Goal: Information Seeking & Learning: Learn about a topic

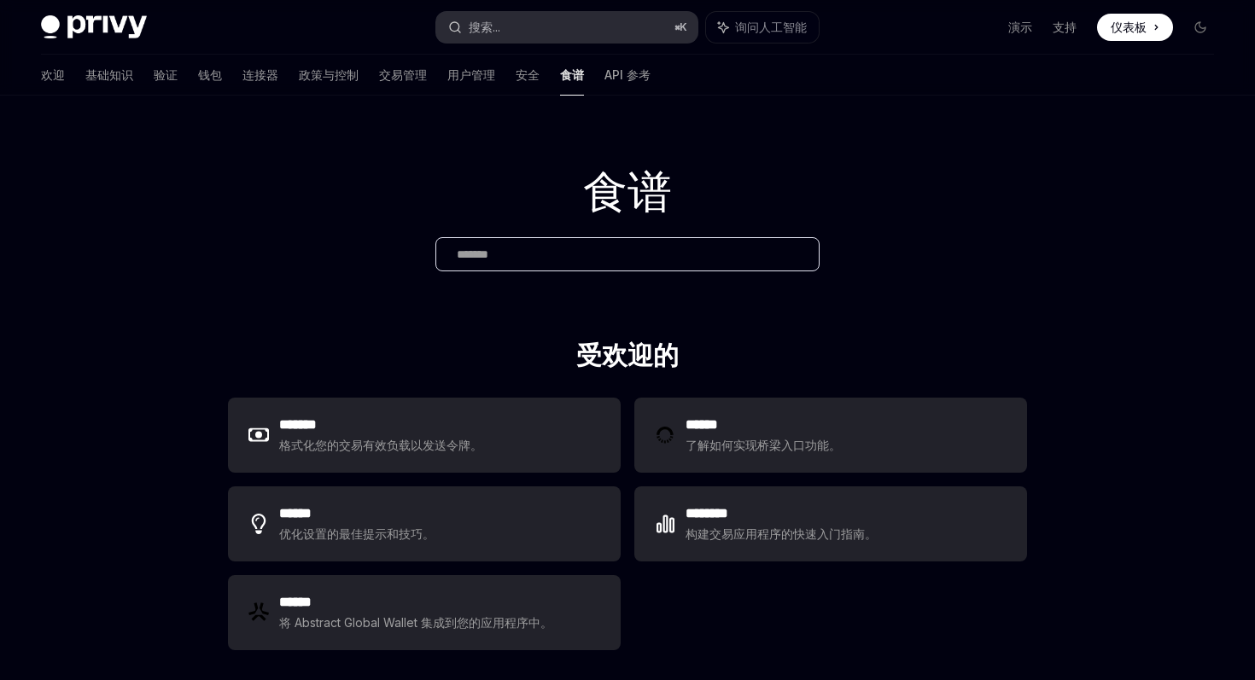
click at [540, 32] on button "搜索... ⌘ K" at bounding box center [566, 27] width 260 height 31
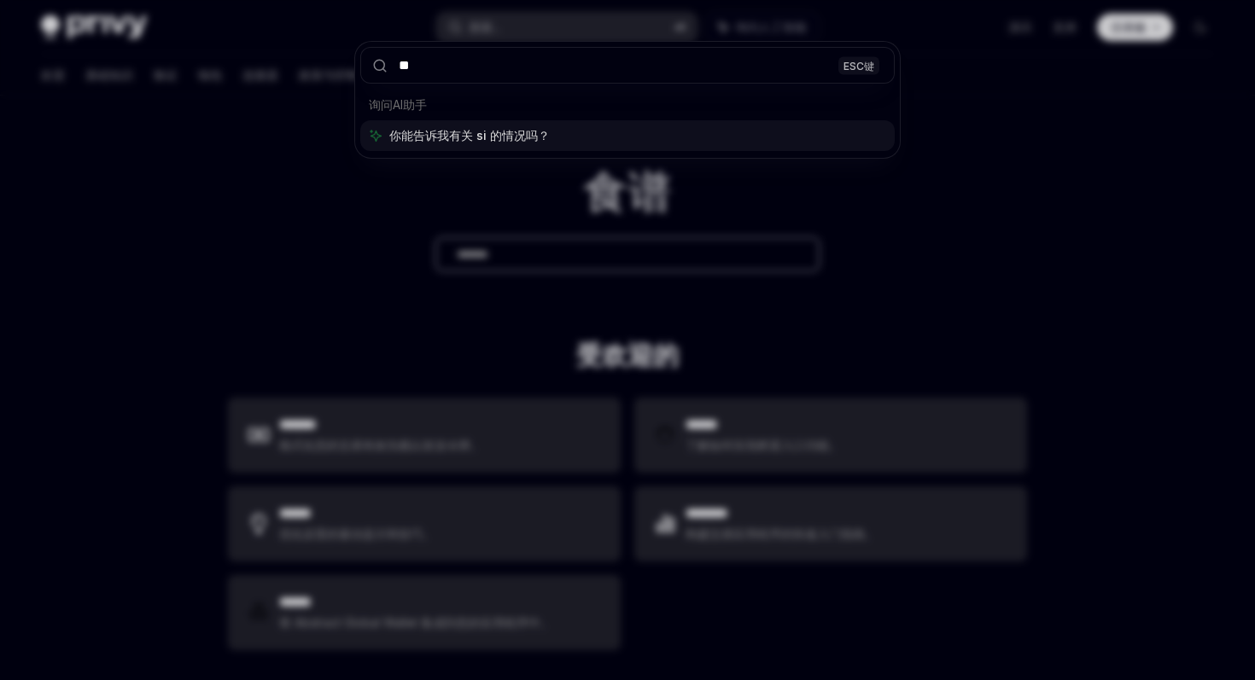
type input "*"
type input "*******"
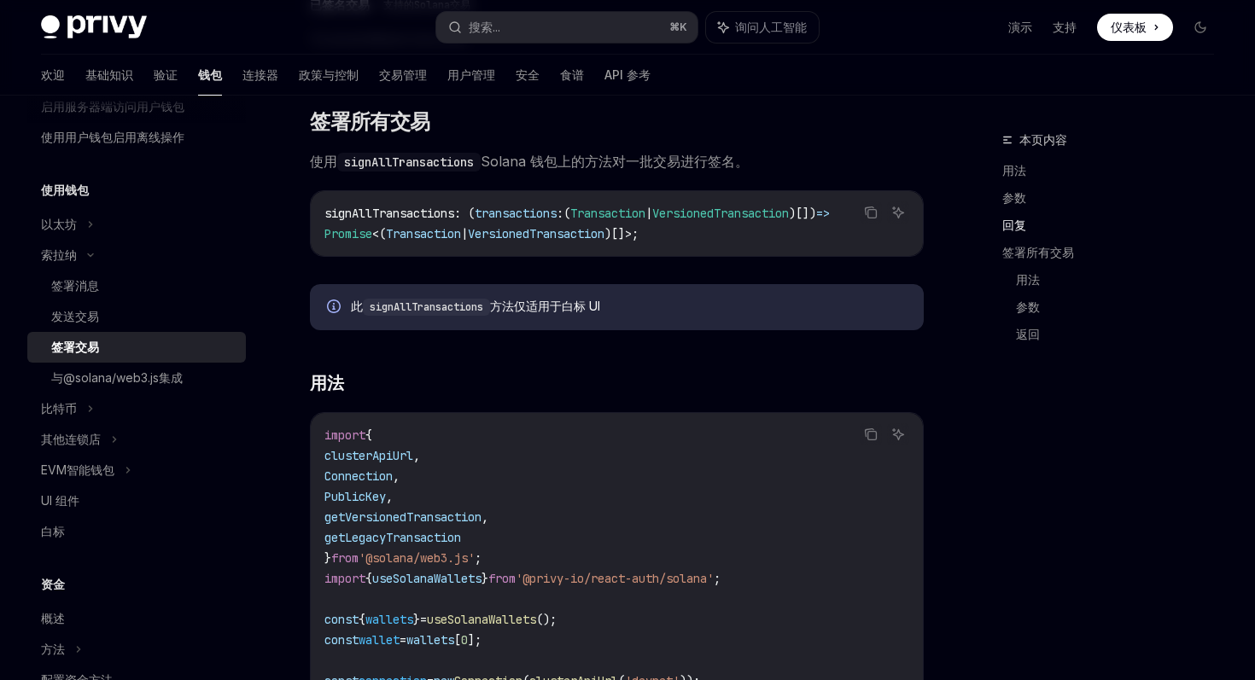
scroll to position [1799, 0]
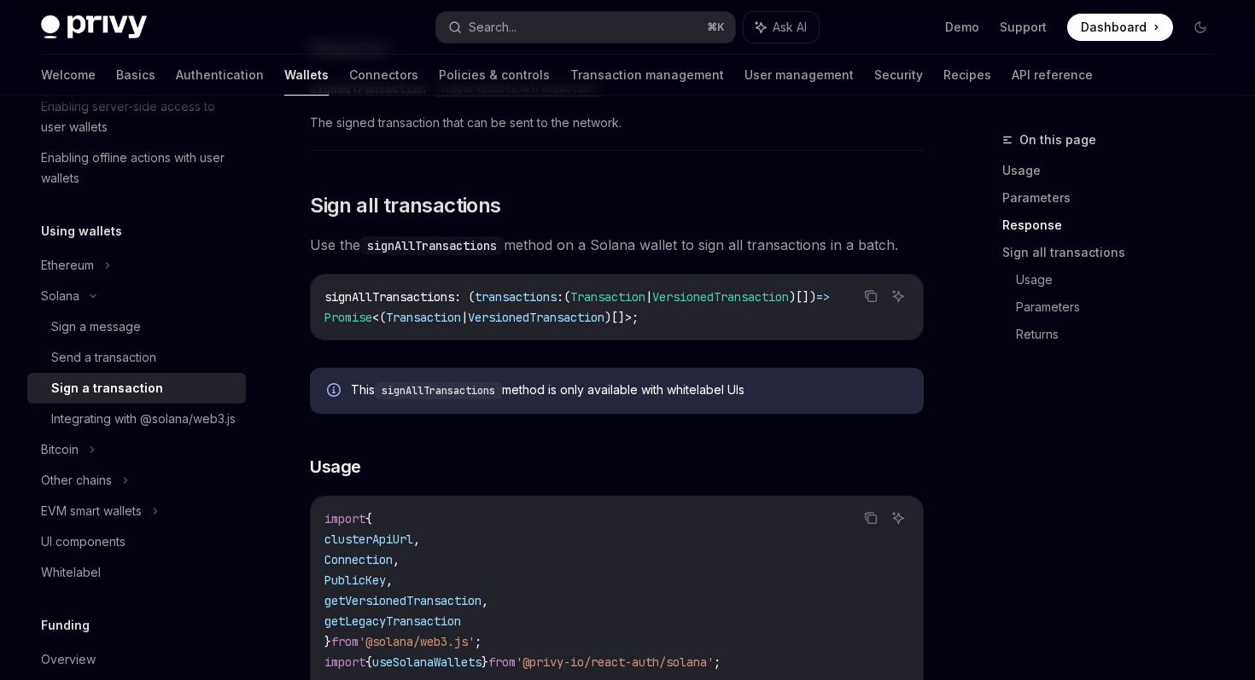
scroll to position [1763, 0]
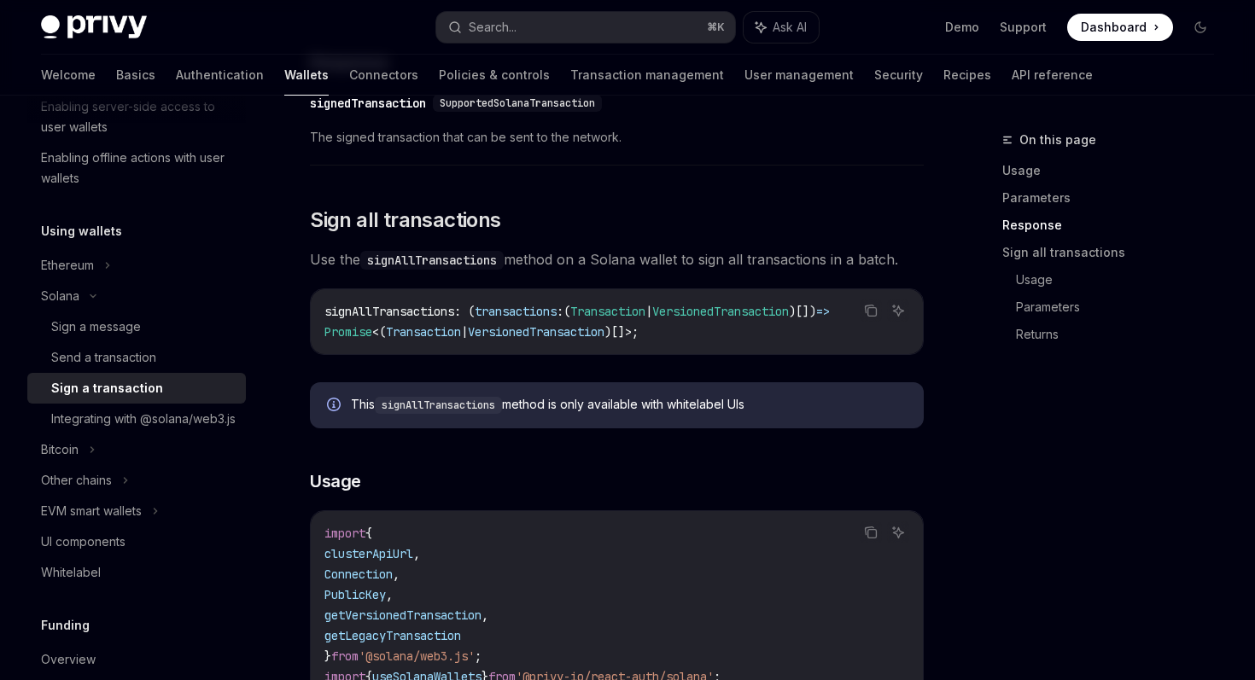
click at [458, 414] on code "signAllTransactions" at bounding box center [438, 405] width 127 height 17
click at [331, 415] on icon "Info" at bounding box center [335, 406] width 17 height 17
drag, startPoint x: 352, startPoint y: 420, endPoint x: 786, endPoint y: 429, distance: 434.7
click at [787, 429] on div "This signAllTransactions method is only available with whitelabel UIs" at bounding box center [617, 405] width 614 height 46
copy div "This signAllTransactions method is only available with whitelabel UIs"
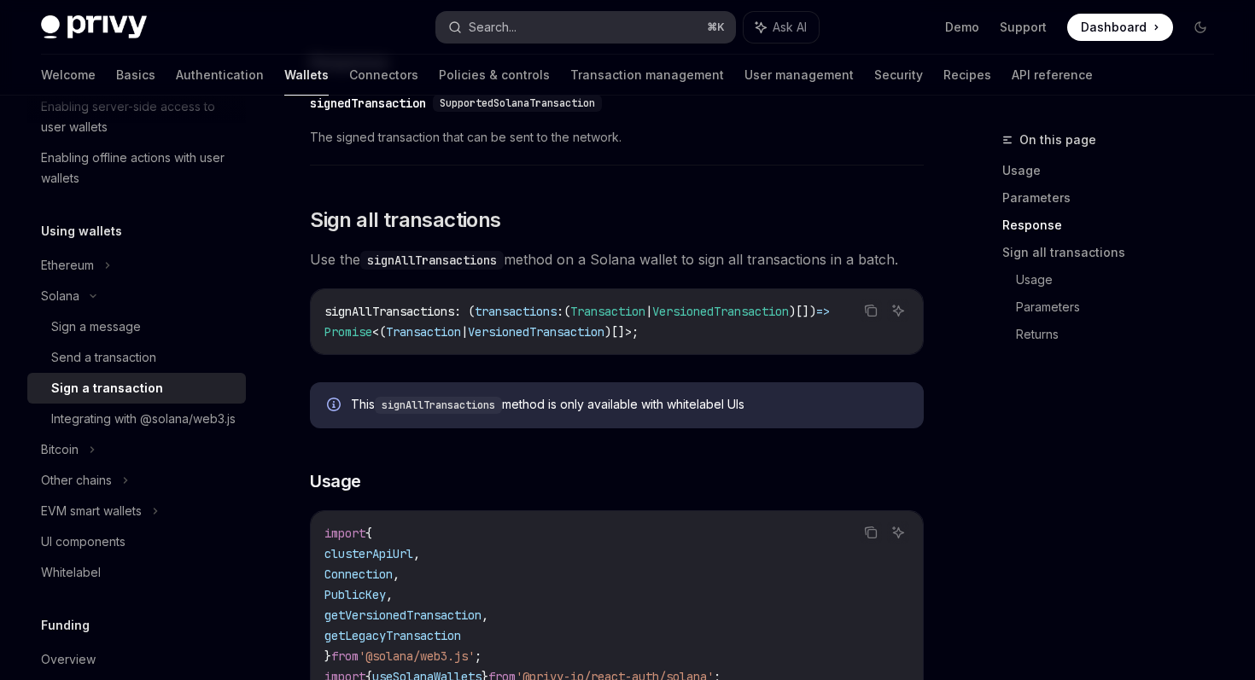
click at [534, 33] on button "Search... ⌘ K" at bounding box center [585, 27] width 298 height 31
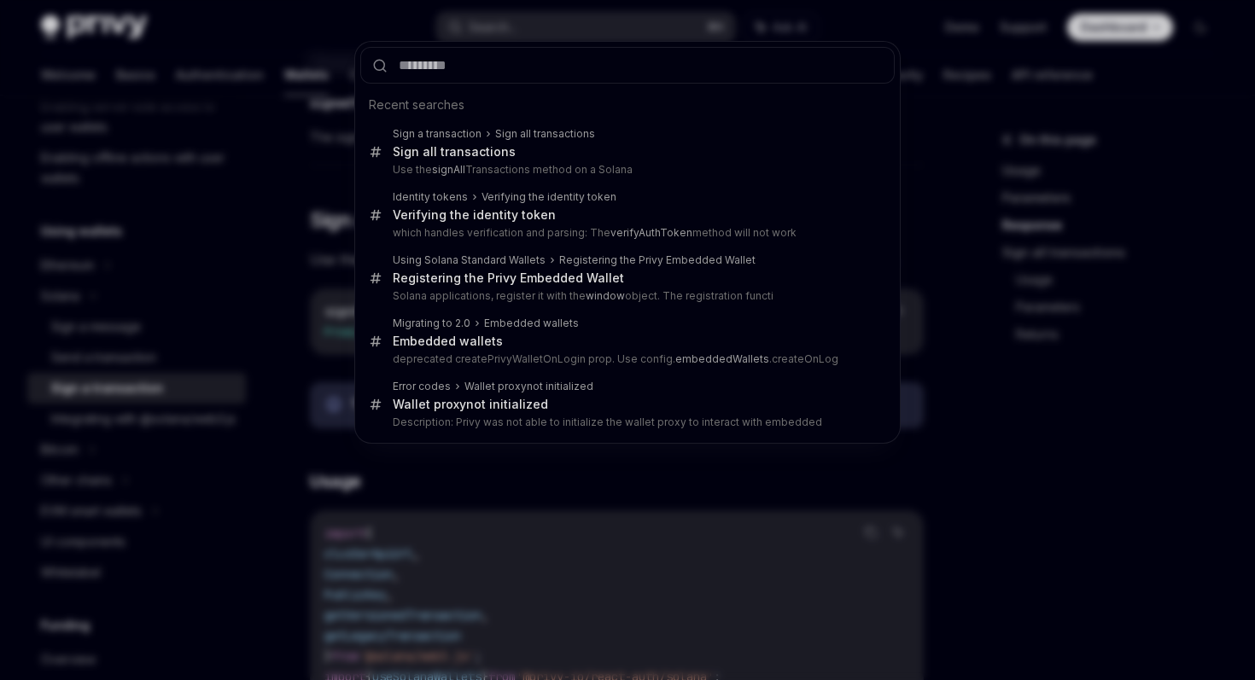
type input "**********"
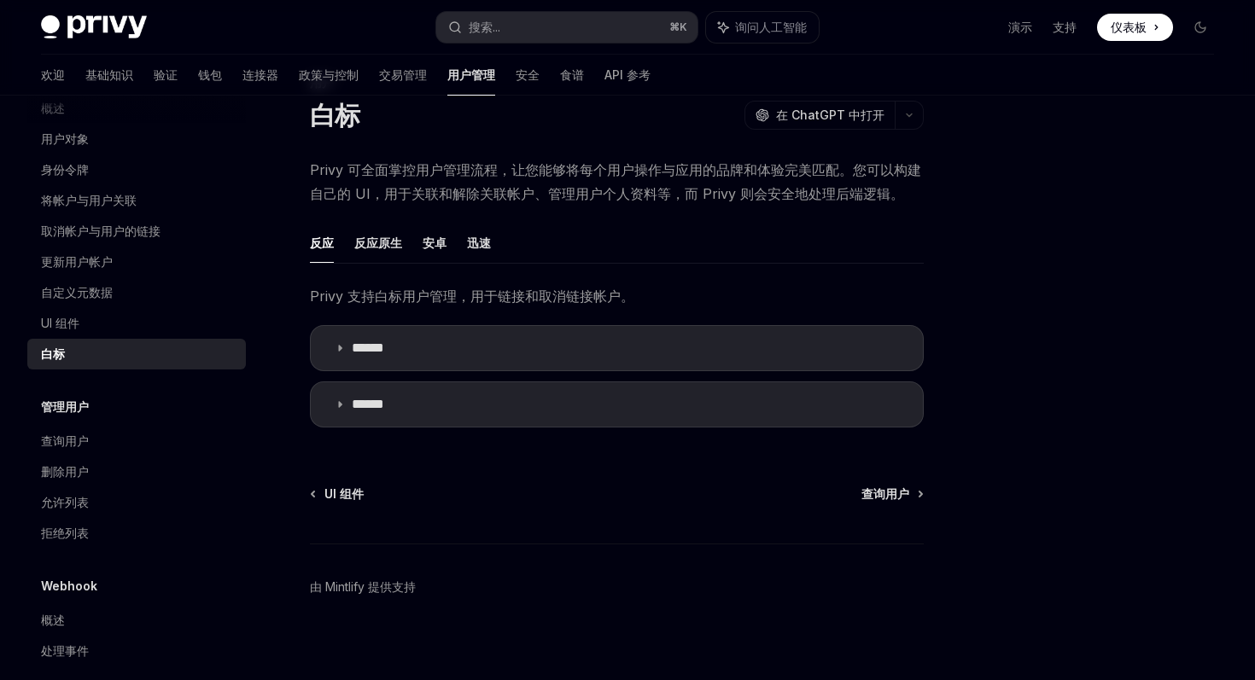
scroll to position [49, 0]
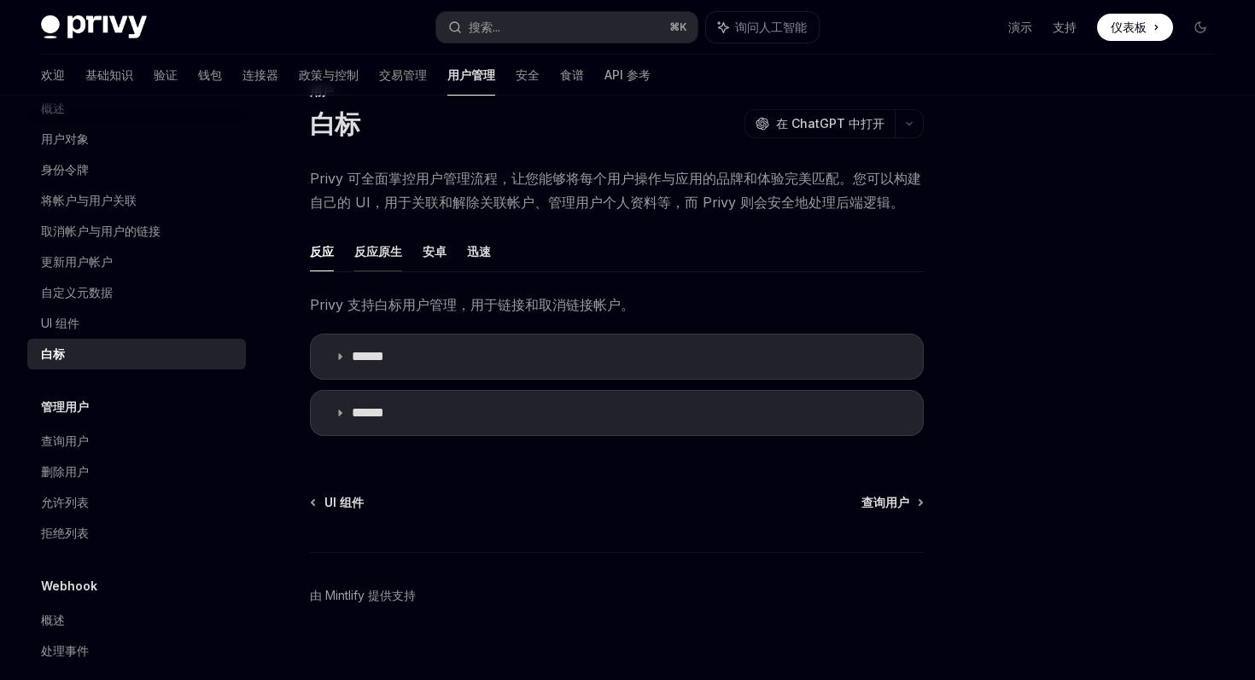
click at [365, 262] on font "反应原生" at bounding box center [378, 252] width 48 height 20
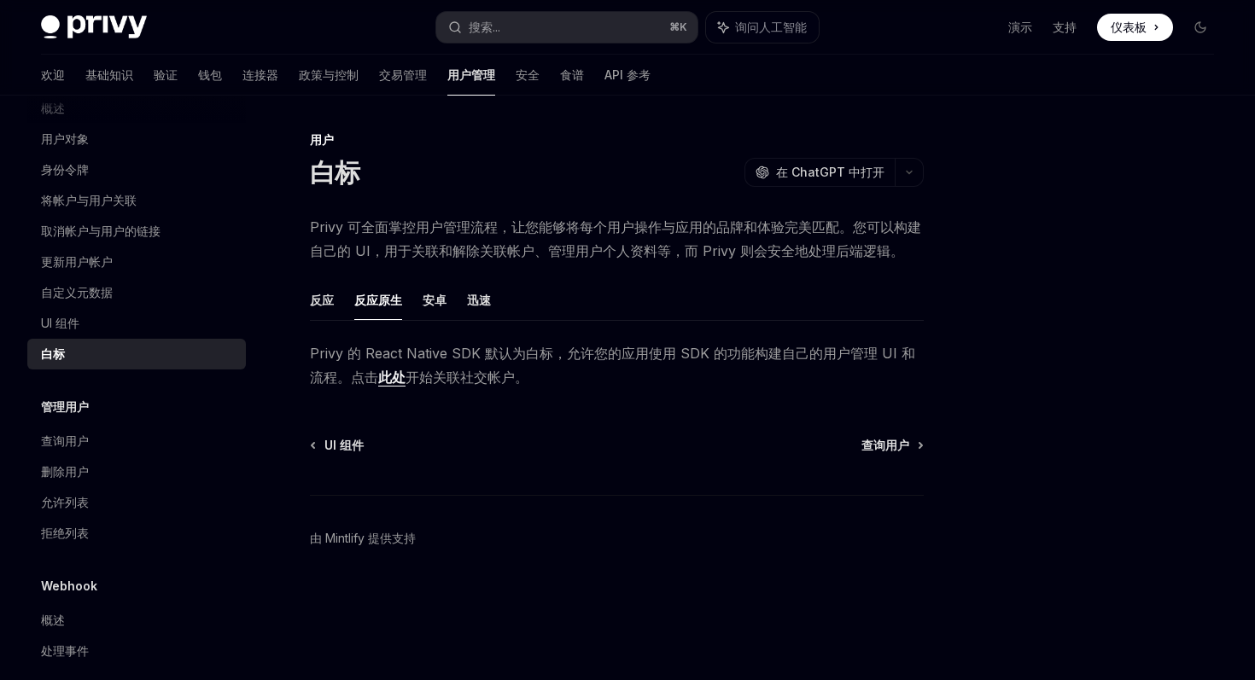
click at [335, 321] on ul "反应 反应原生 安卓 迅速" at bounding box center [617, 300] width 614 height 41
click at [316, 307] on font "反应" at bounding box center [322, 300] width 24 height 15
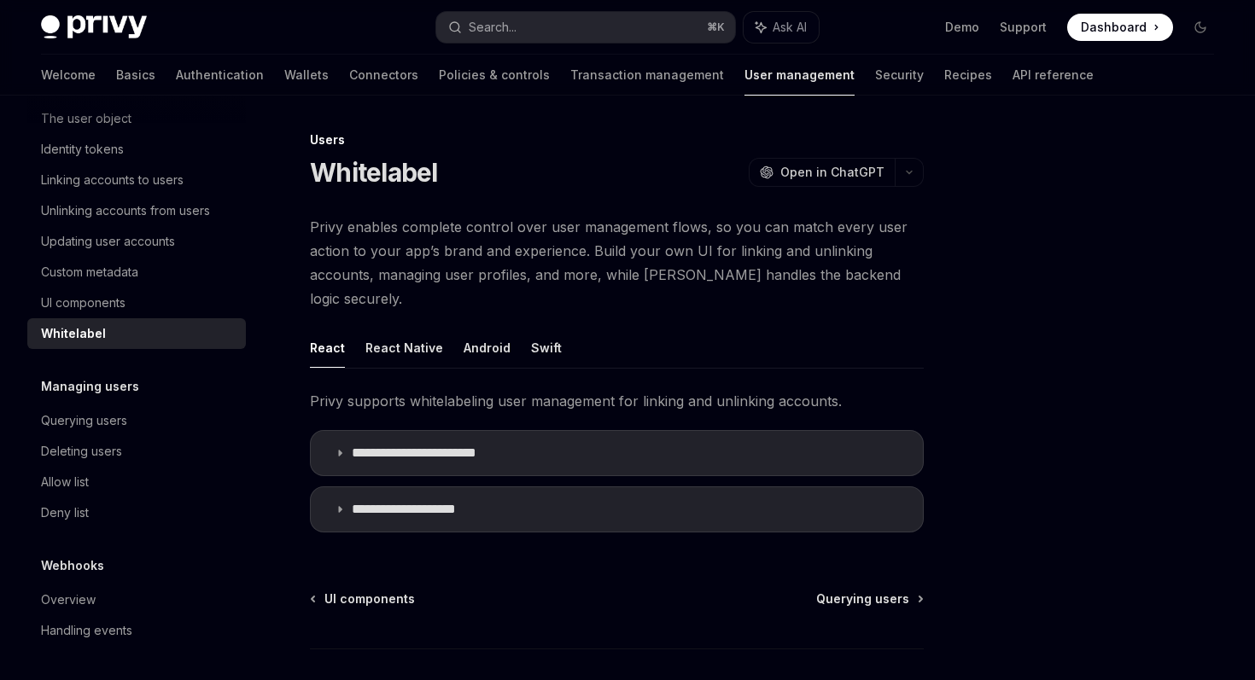
click at [1030, 332] on div at bounding box center [1098, 405] width 260 height 551
click at [811, 166] on span "Open in ChatGPT" at bounding box center [832, 172] width 104 height 17
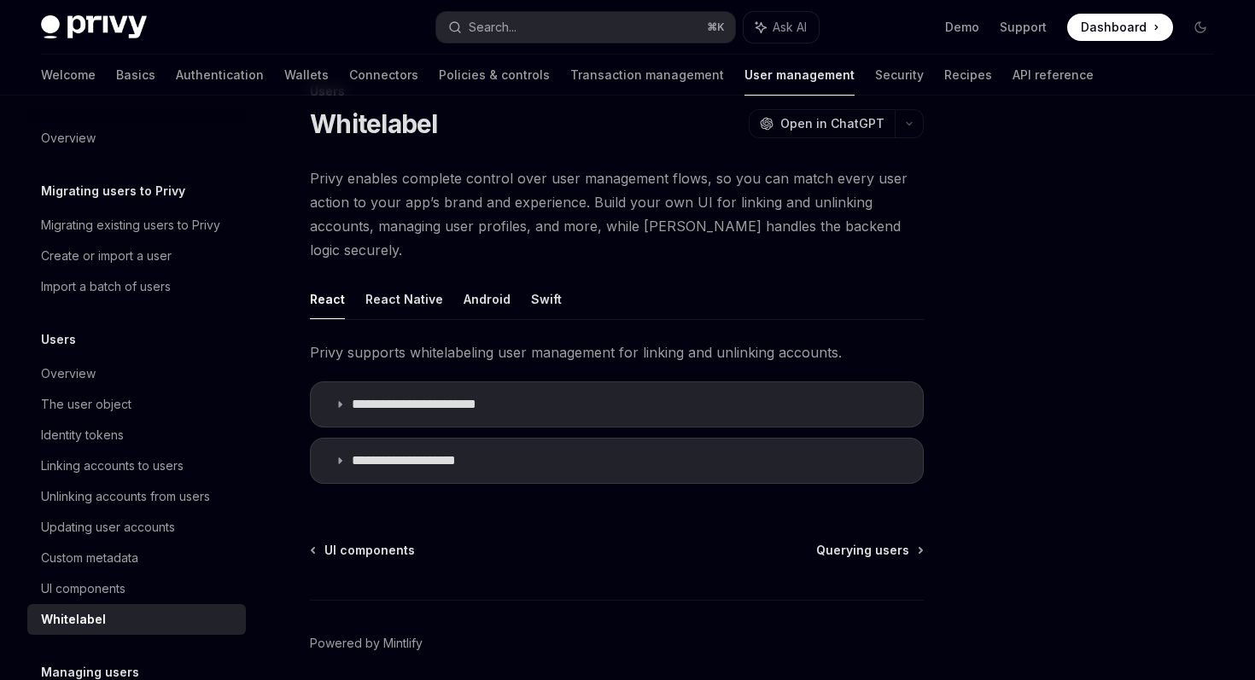
scroll to position [92, 0]
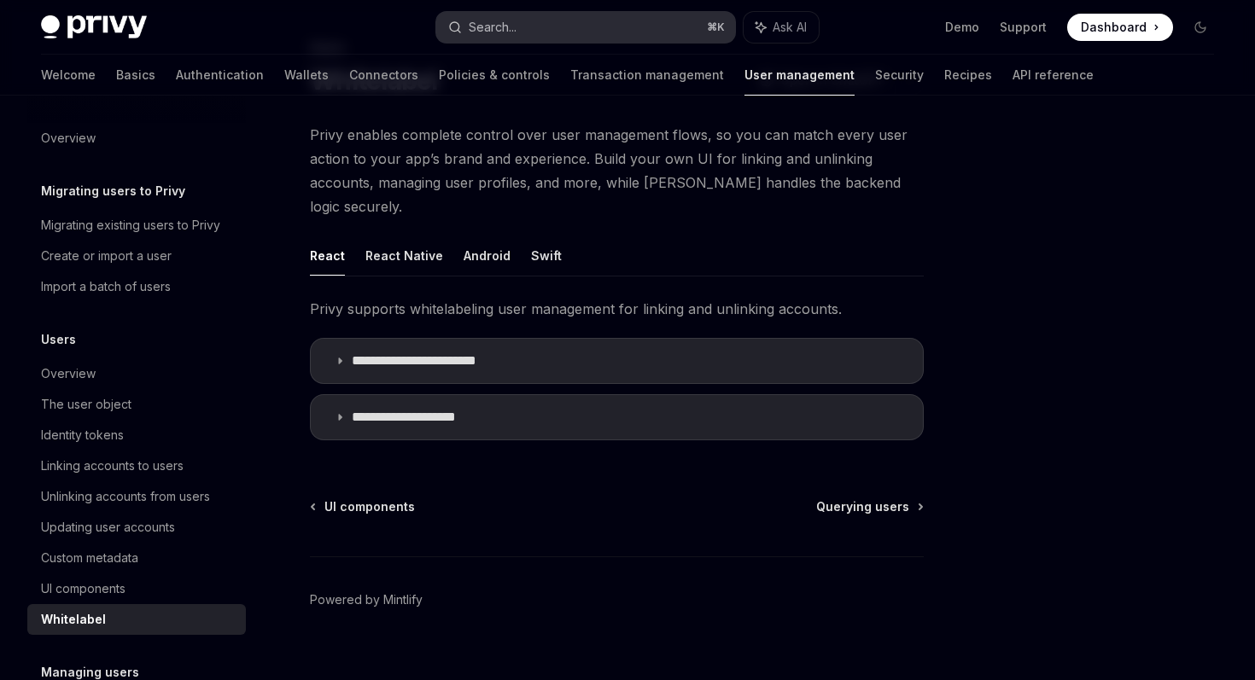
click at [537, 34] on button "Search... ⌘ K" at bounding box center [585, 27] width 298 height 31
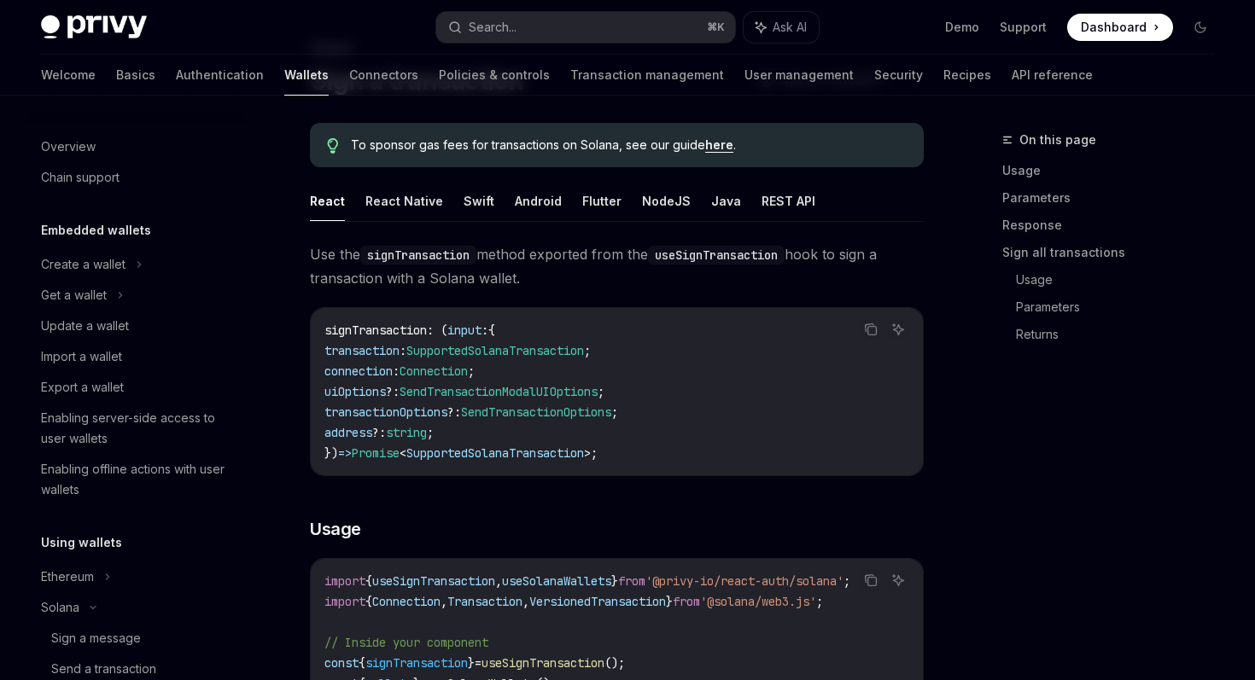
type textarea "*"
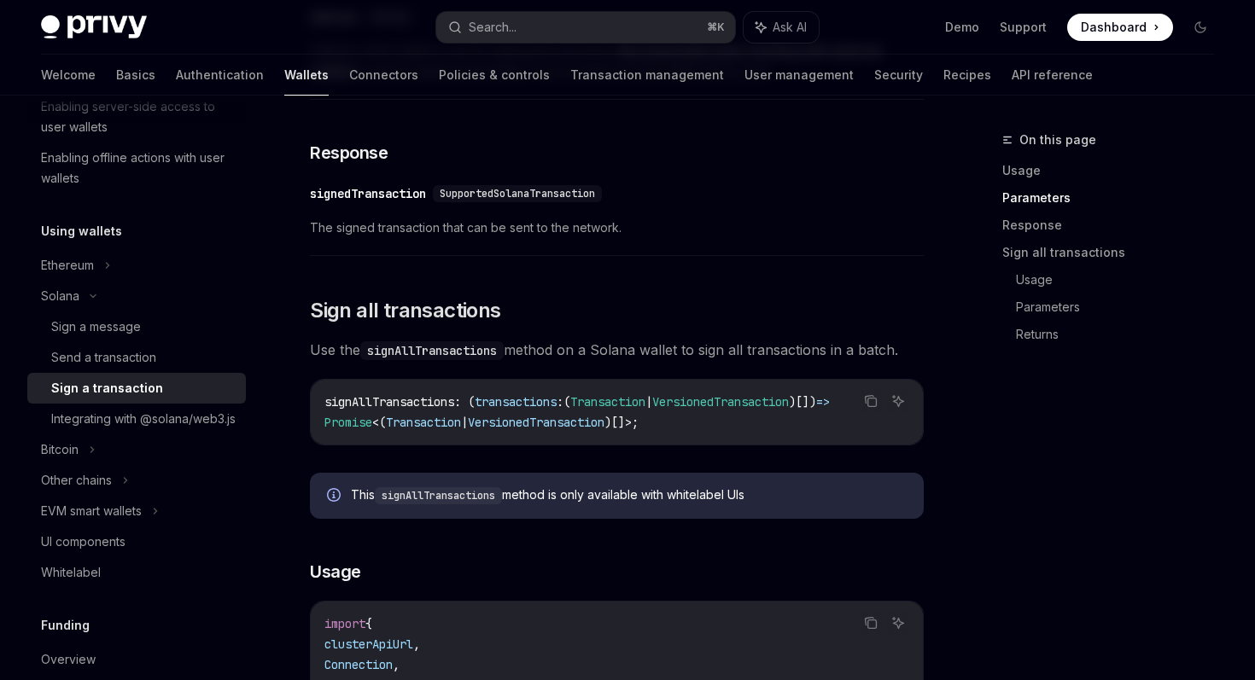
scroll to position [1671, 0]
drag, startPoint x: 764, startPoint y: 510, endPoint x: 347, endPoint y: 511, distance: 416.6
click at [347, 511] on div "This signAllTransactions method is only available with whitelabel UIs" at bounding box center [617, 498] width 614 height 46
click at [337, 507] on icon "Info" at bounding box center [335, 498] width 17 height 17
click at [334, 507] on icon "Info" at bounding box center [335, 498] width 17 height 17
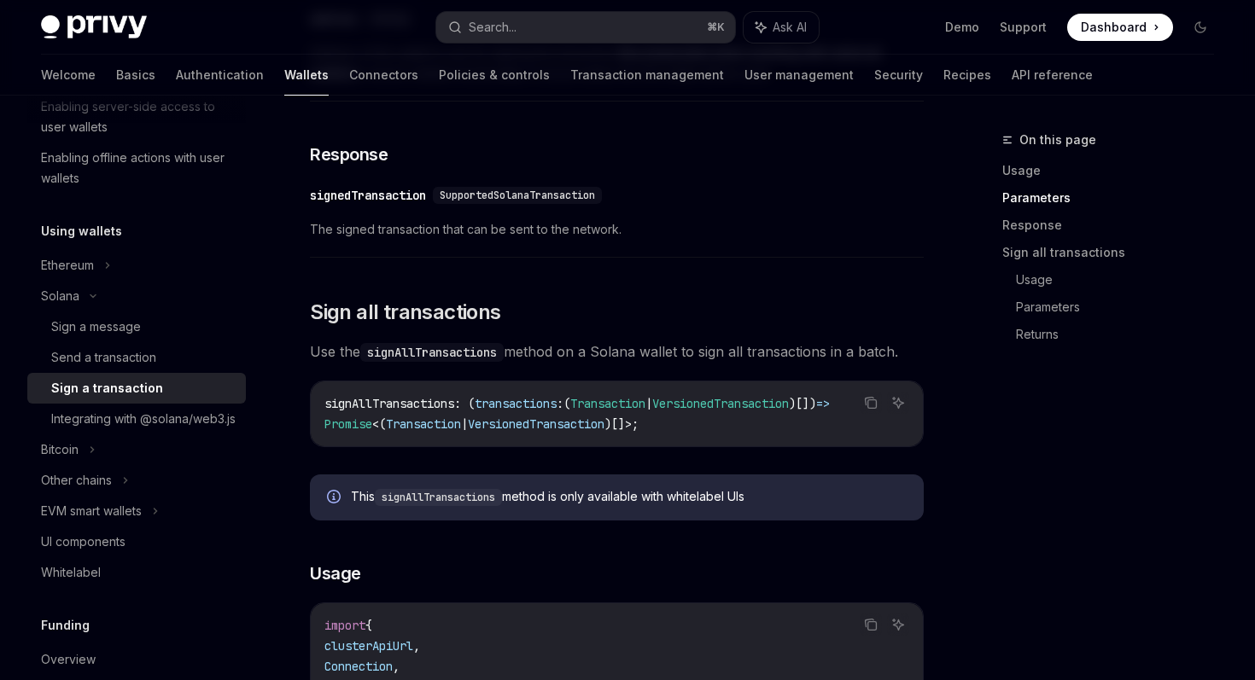
click at [333, 504] on icon "Info" at bounding box center [334, 497] width 14 height 14
click at [365, 507] on div "This signAllTransactions method is only available with whitelabel UIs" at bounding box center [629, 497] width 556 height 19
drag, startPoint x: 353, startPoint y: 511, endPoint x: 784, endPoint y: 507, distance: 430.3
click at [784, 507] on div "This signAllTransactions method is only available with whitelabel UIs" at bounding box center [629, 497] width 556 height 19
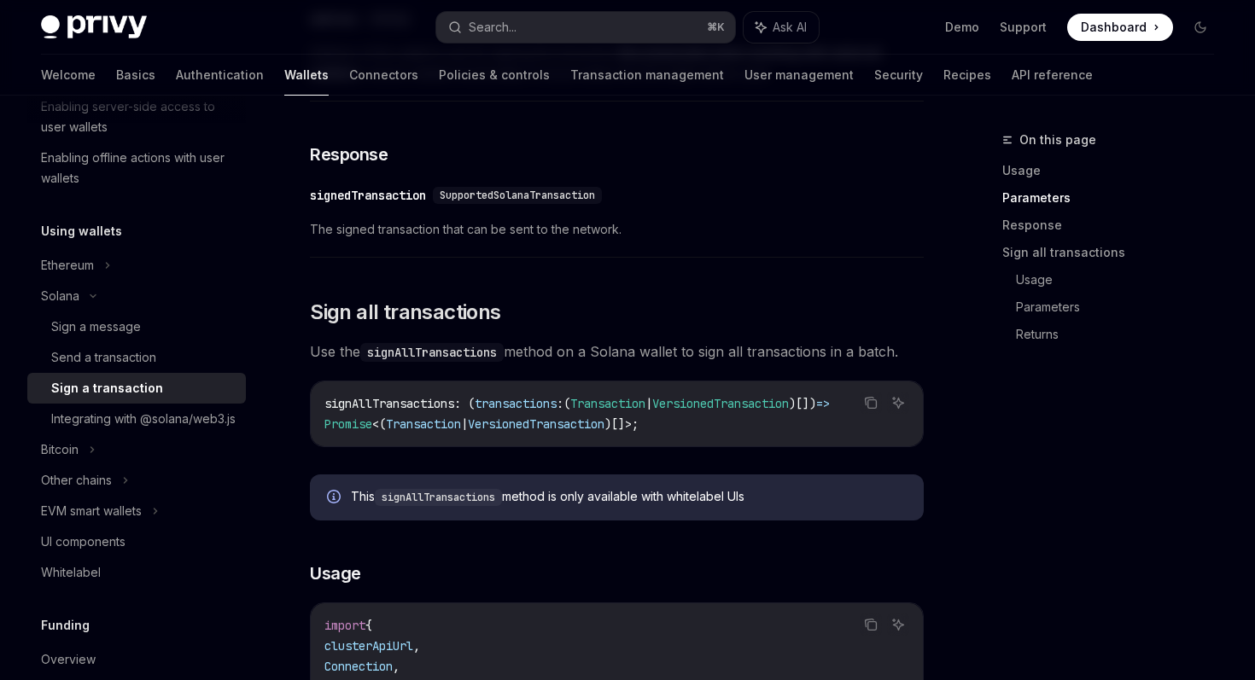
copy div "This signAllTransactions method is only available with whitelabel UIs"
click at [549, 31] on button "Search... ⌘ K" at bounding box center [585, 27] width 298 height 31
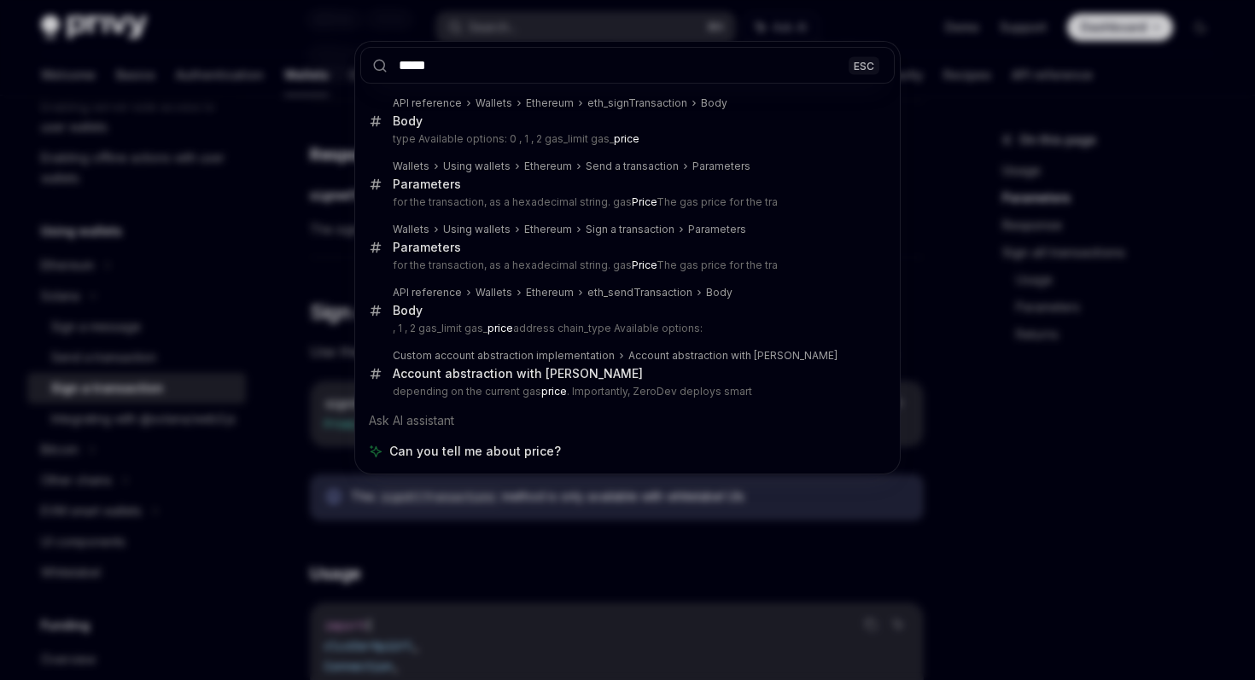
type input "*****"
click at [995, 532] on div "***** ESC API reference Wallets Ethereum eth_signTransaction Body Body type Ava…" at bounding box center [627, 340] width 1255 height 680
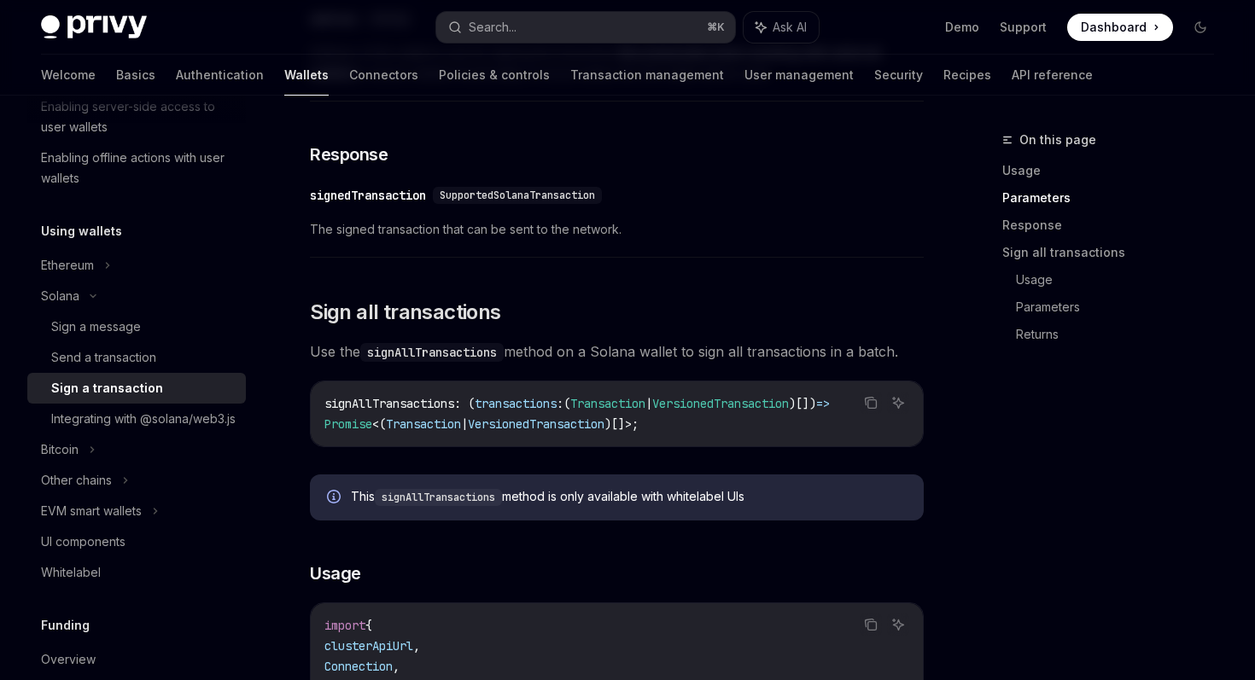
drag, startPoint x: 353, startPoint y: 507, endPoint x: 770, endPoint y: 515, distance: 417.6
click at [770, 507] on div "This signAllTransactions method is only available with whitelabel UIs" at bounding box center [629, 497] width 556 height 19
copy div "This signAllTransactions method is only available with whitelabel UIs"
